Goal: Transaction & Acquisition: Book appointment/travel/reservation

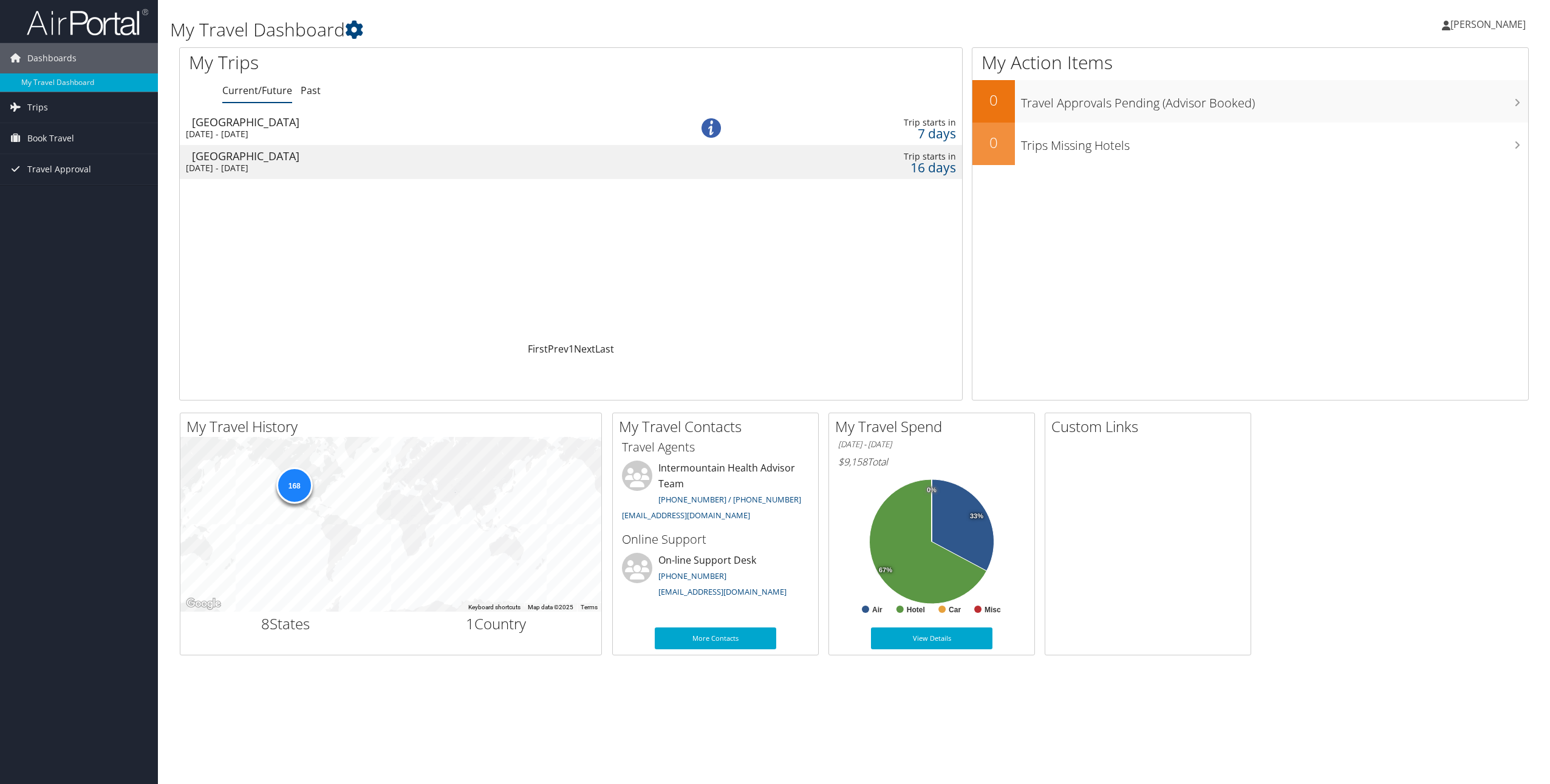
click at [313, 126] on div "Salt Lake City" at bounding box center [419, 122] width 454 height 11
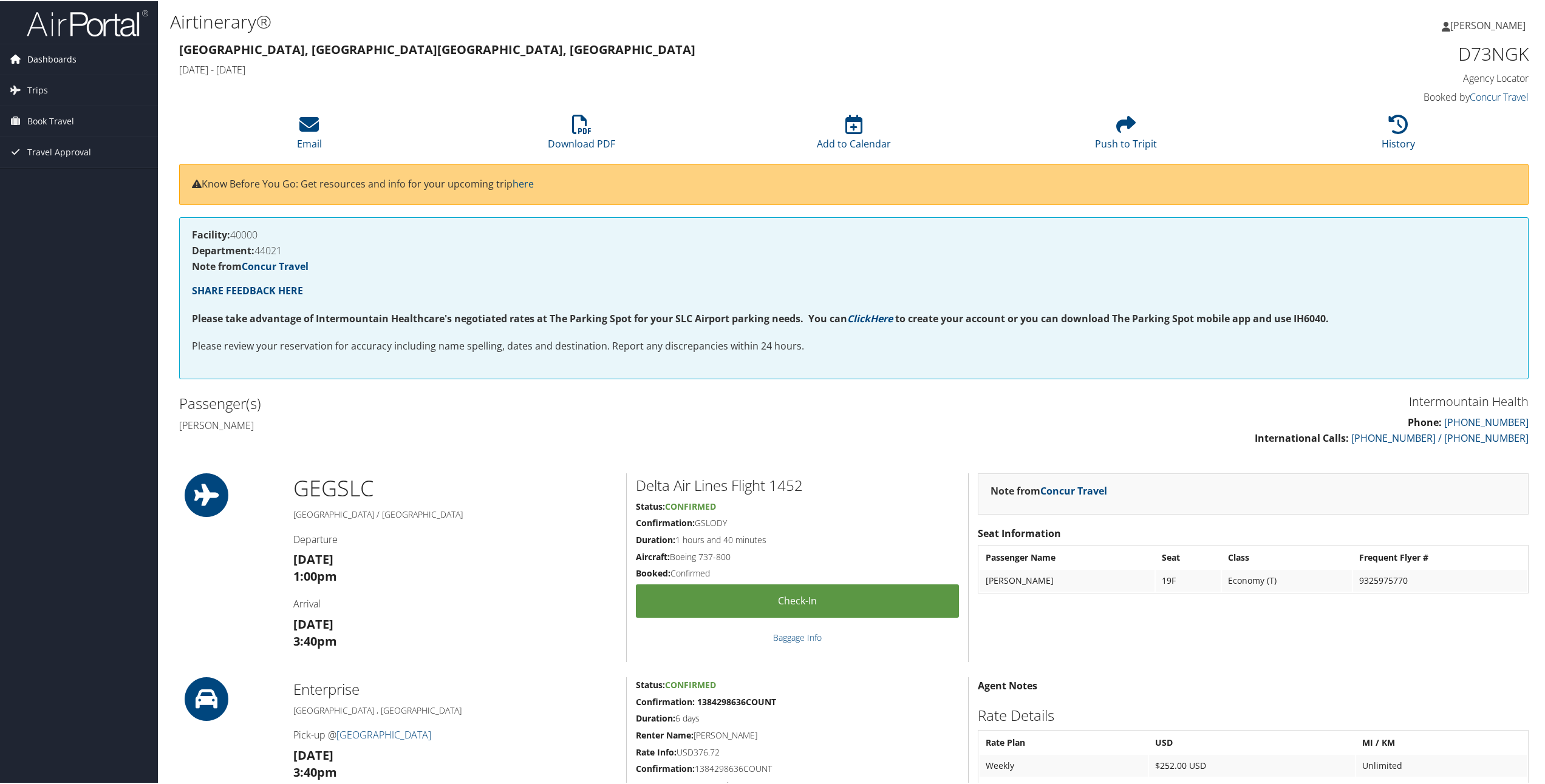
click at [55, 54] on span "Dashboards" at bounding box center [52, 58] width 49 height 30
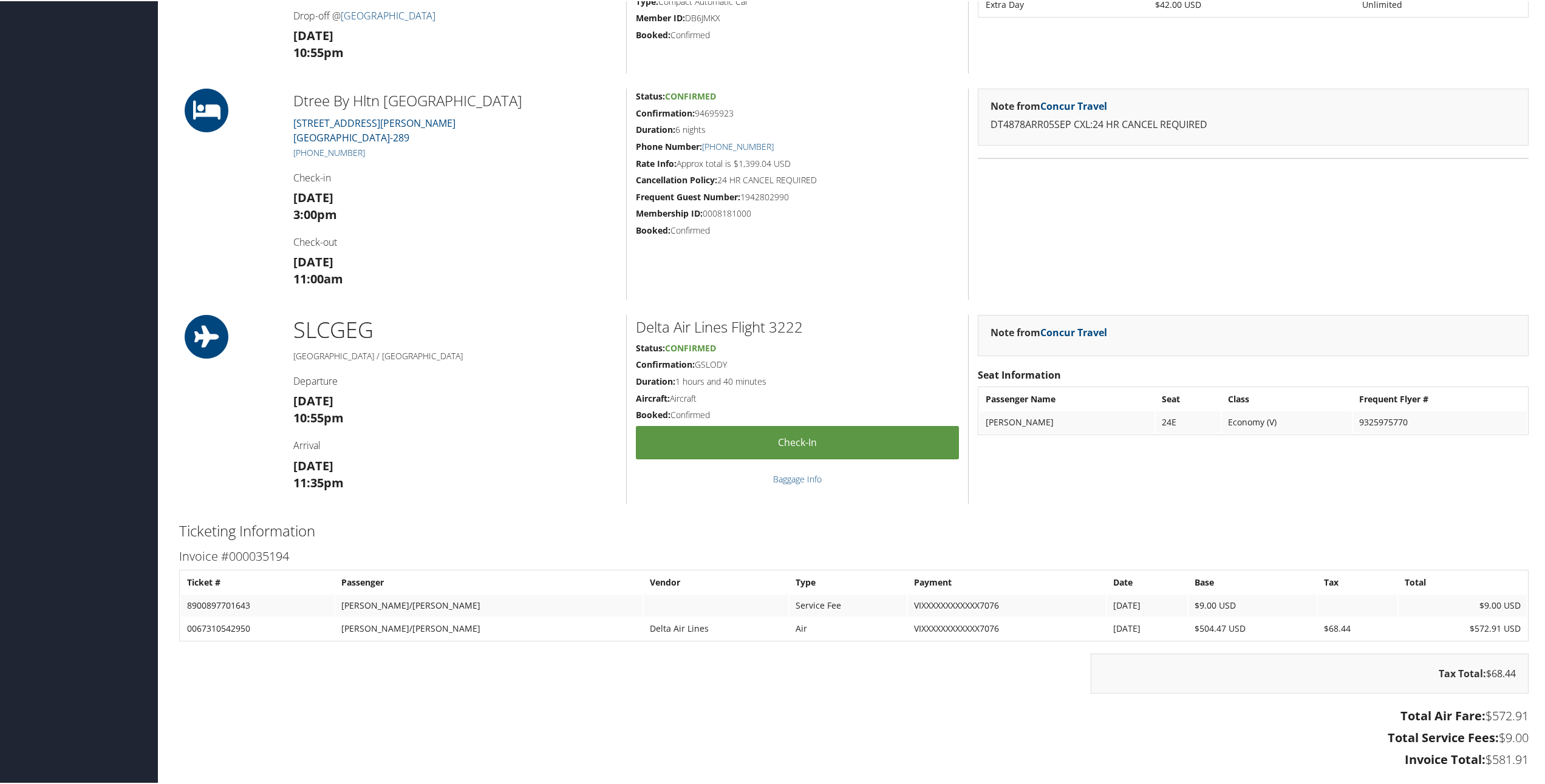
scroll to position [789, 0]
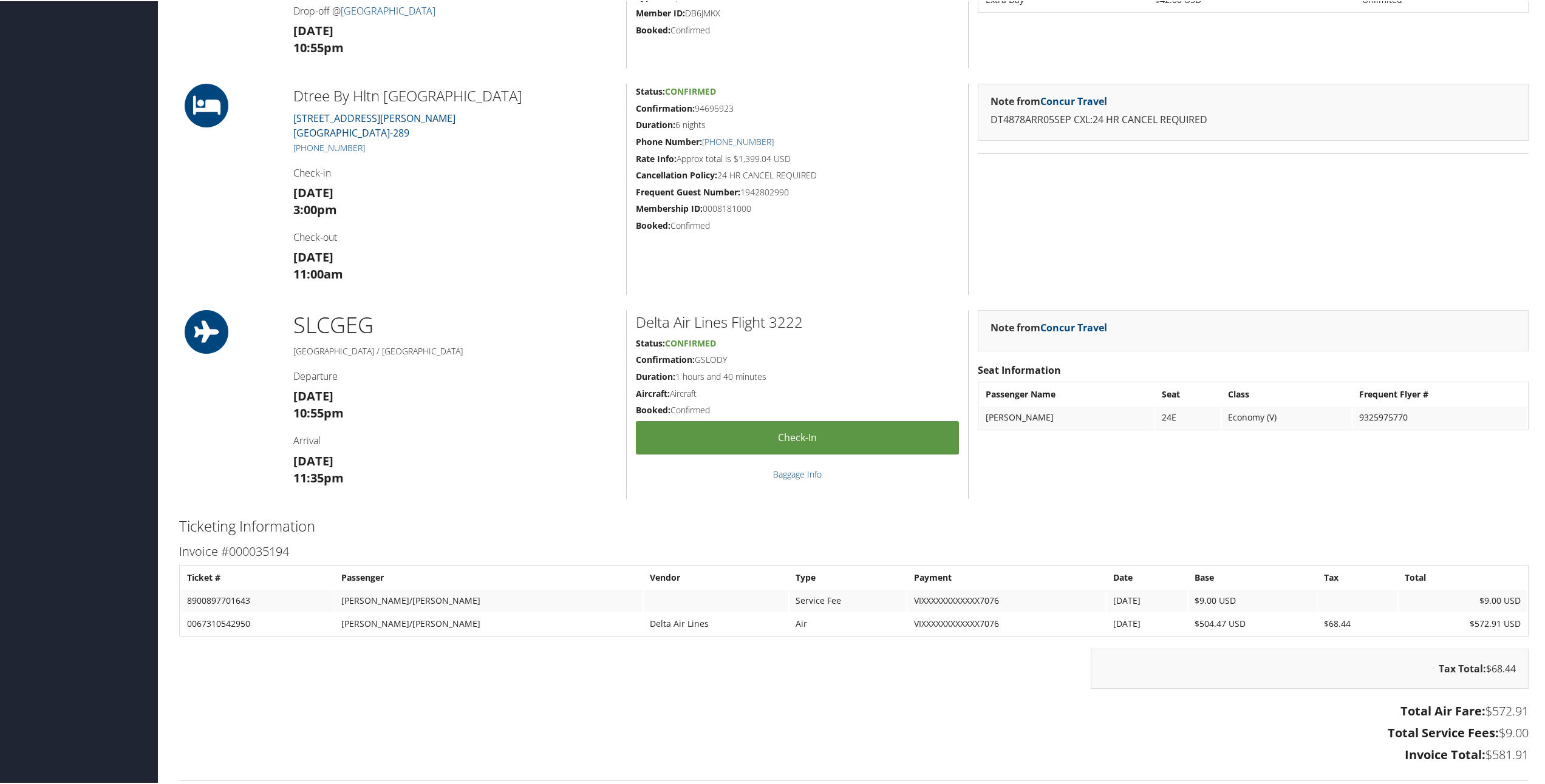
click at [705, 335] on div "Delta Air Lines Flight 3222 Status: Confirmed Confirmation: GSLODY Duration: 1 …" at bounding box center [797, 403] width 342 height 189
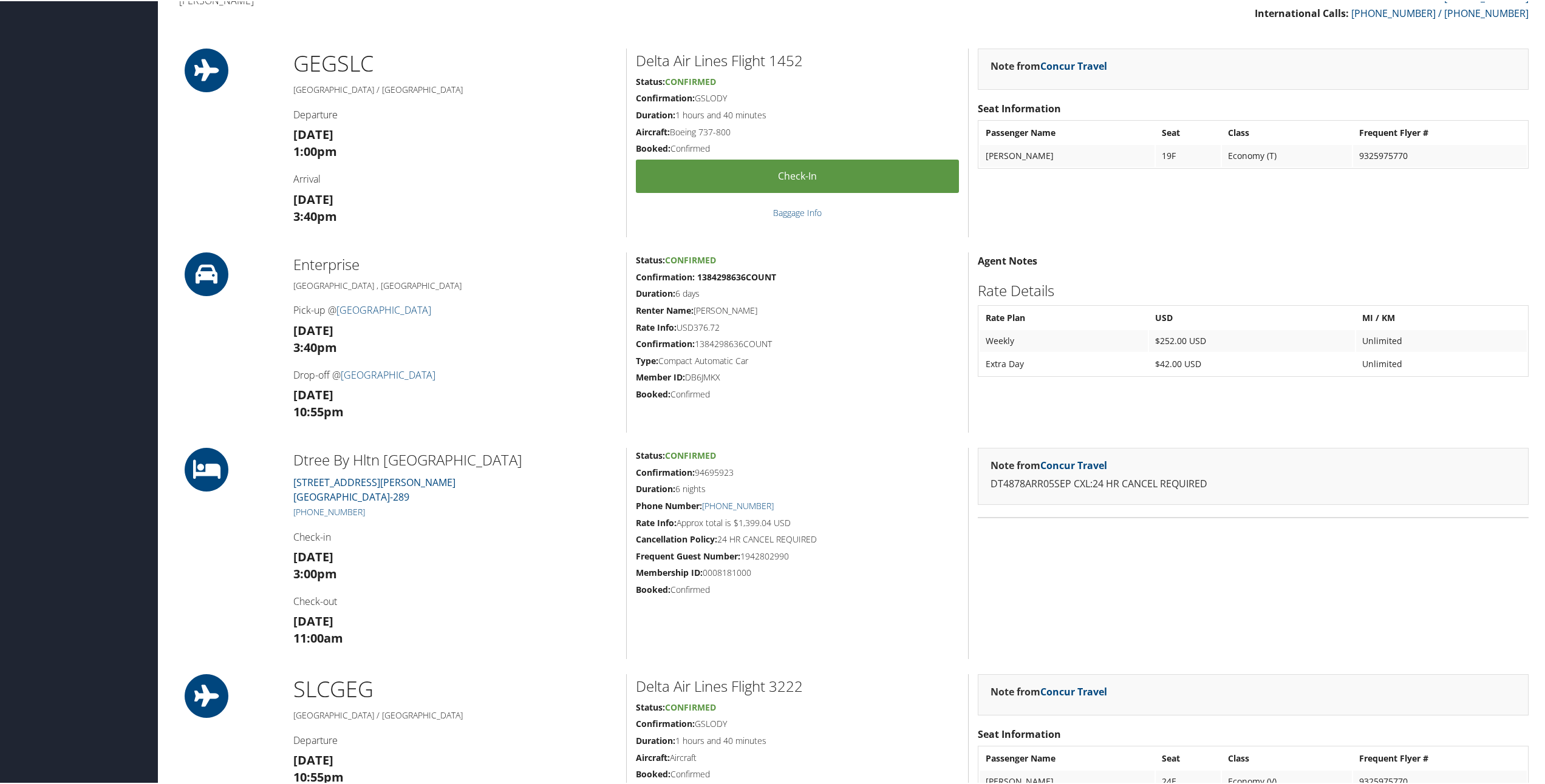
scroll to position [0, 0]
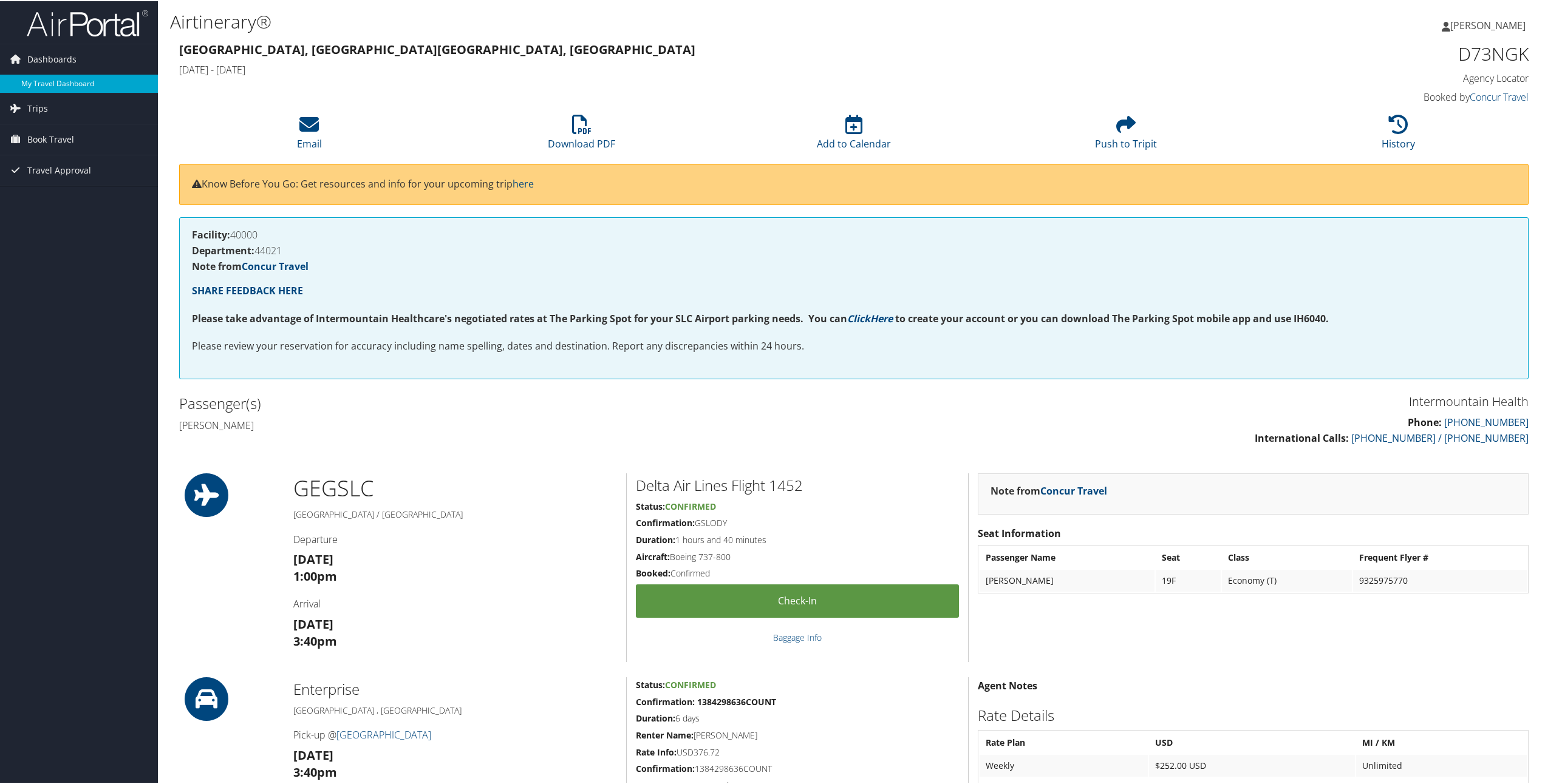
click at [64, 74] on link "My Travel Dashboard" at bounding box center [79, 82] width 158 height 18
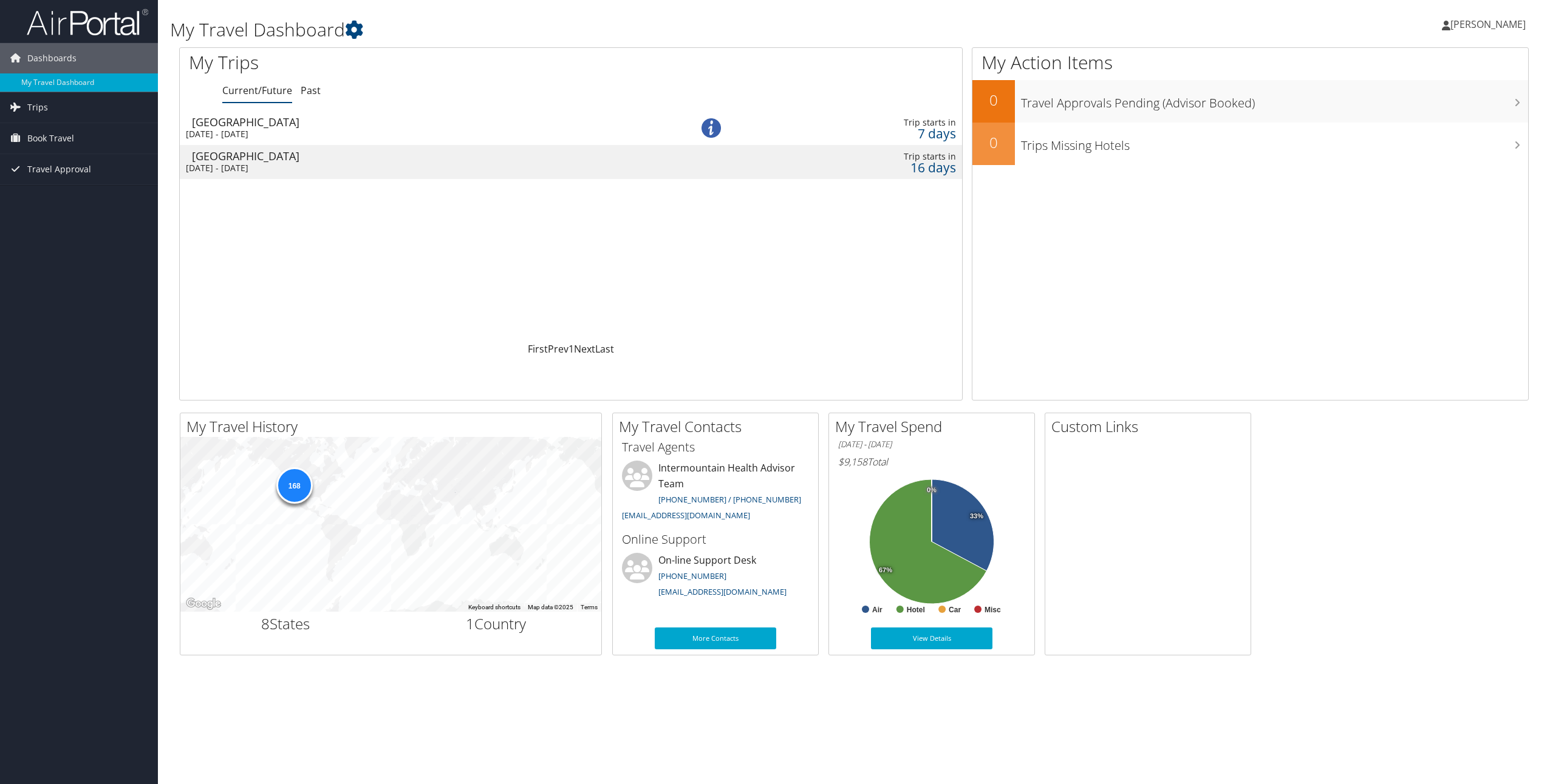
click at [298, 121] on div "Salt Lake City" at bounding box center [419, 122] width 454 height 11
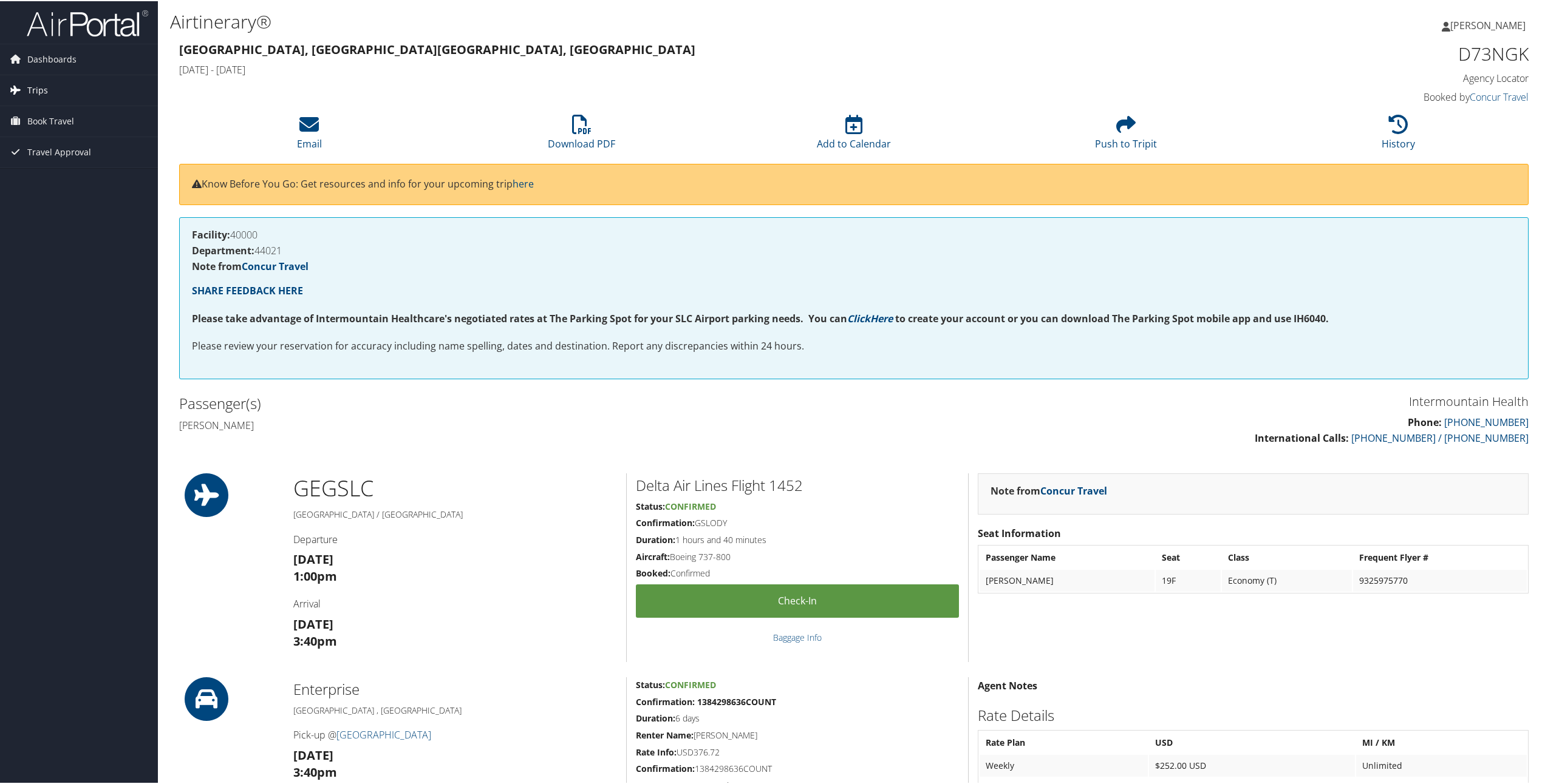
click at [39, 88] on span "Trips" at bounding box center [37, 89] width 21 height 30
click at [61, 111] on link "Current/Future Trips" at bounding box center [79, 113] width 158 height 18
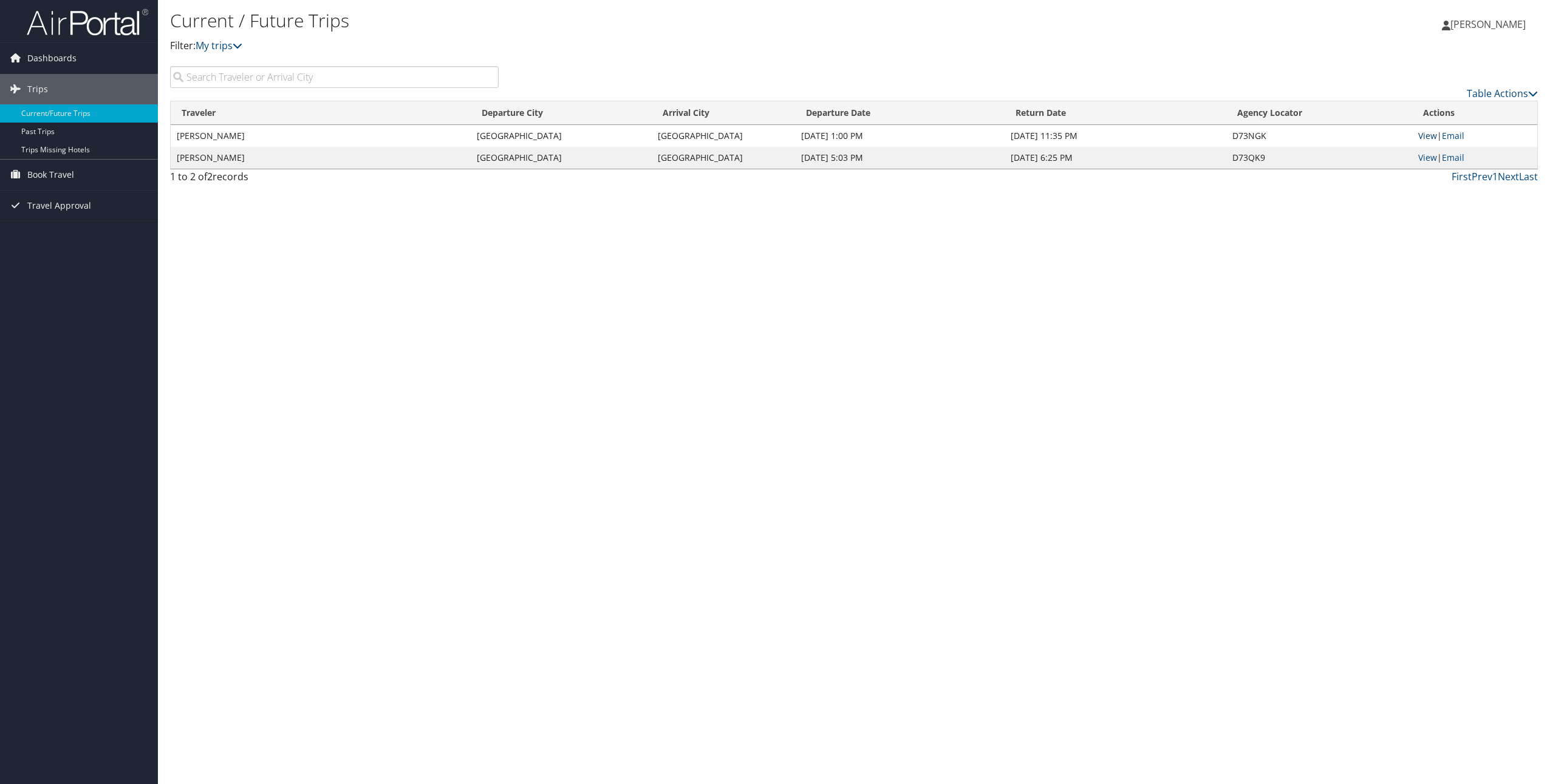
click at [1428, 133] on link "View" at bounding box center [1427, 136] width 19 height 12
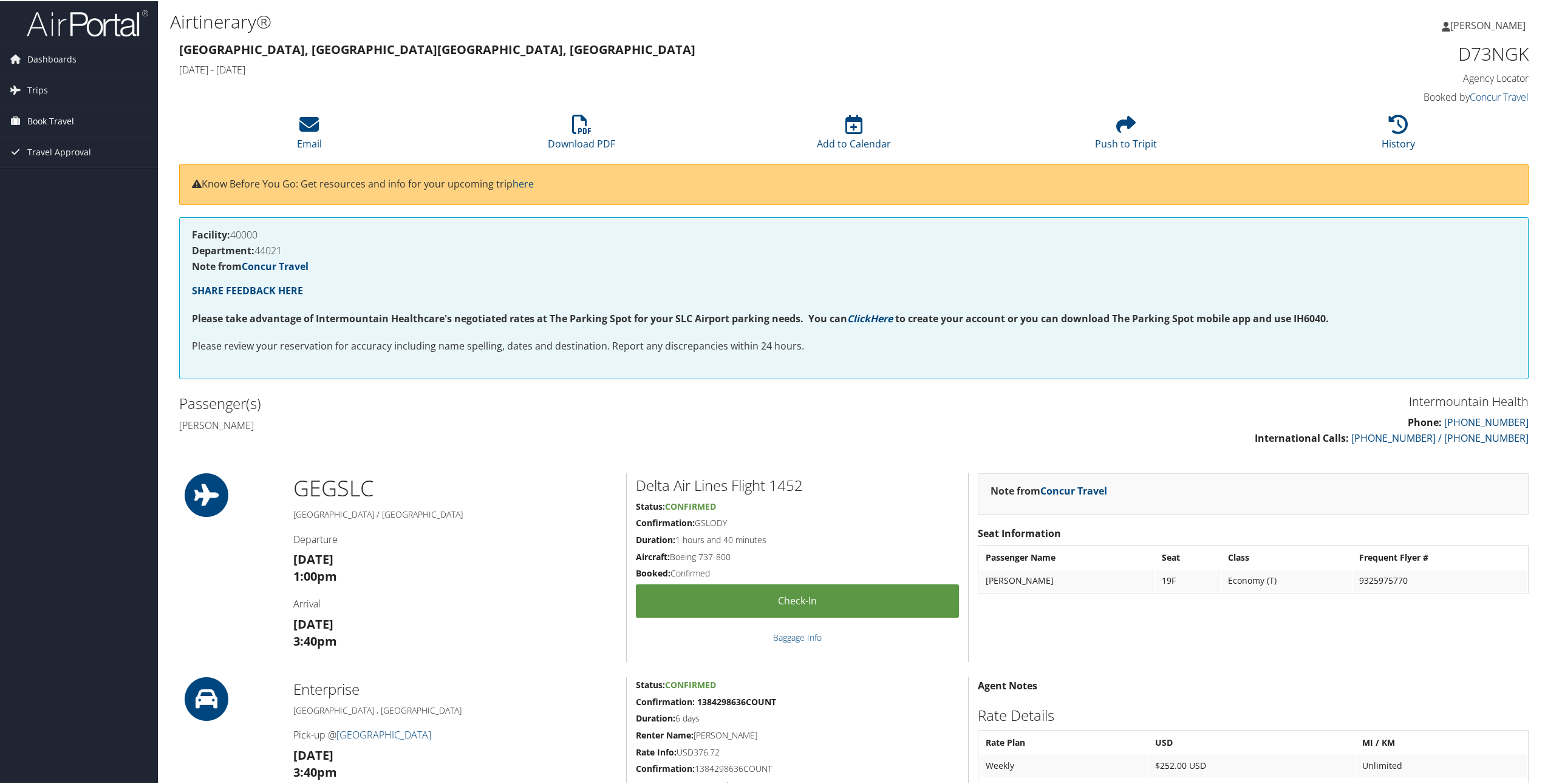
click at [66, 121] on span "Book Travel" at bounding box center [50, 120] width 47 height 30
click at [81, 185] on link "Book/Manage Online Trips" at bounding box center [79, 181] width 158 height 18
